Goal: Learn about a topic: Learn about a topic

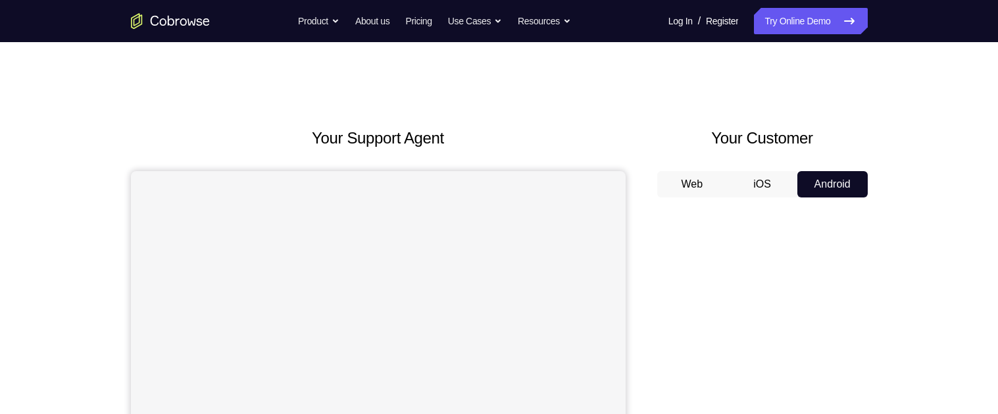
click at [680, 185] on button "Web" at bounding box center [692, 184] width 70 height 26
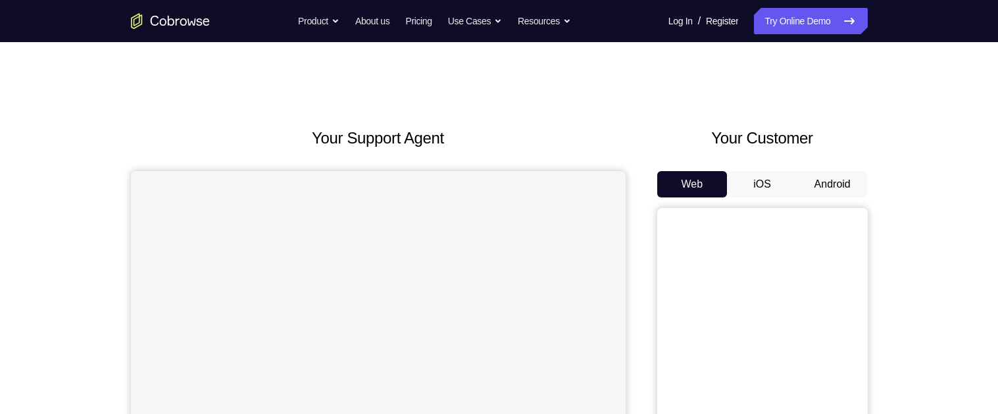
click at [837, 178] on button "Android" at bounding box center [833, 184] width 70 height 26
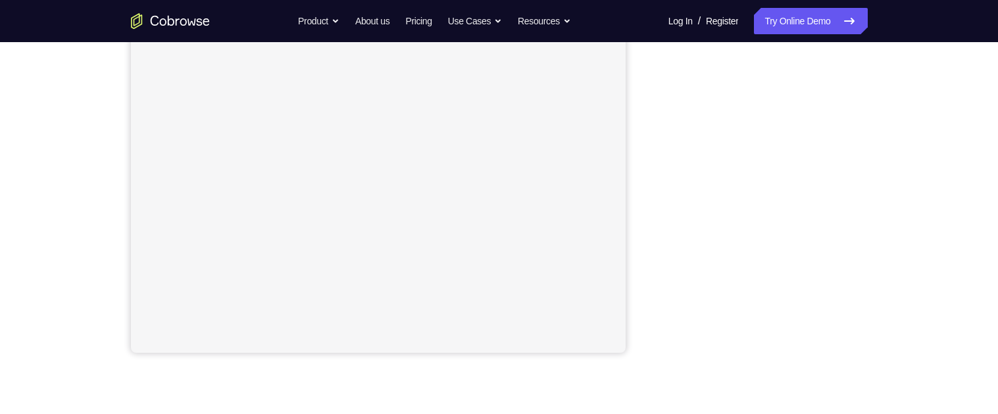
scroll to position [268, 0]
